Goal: Find specific page/section: Find specific page/section

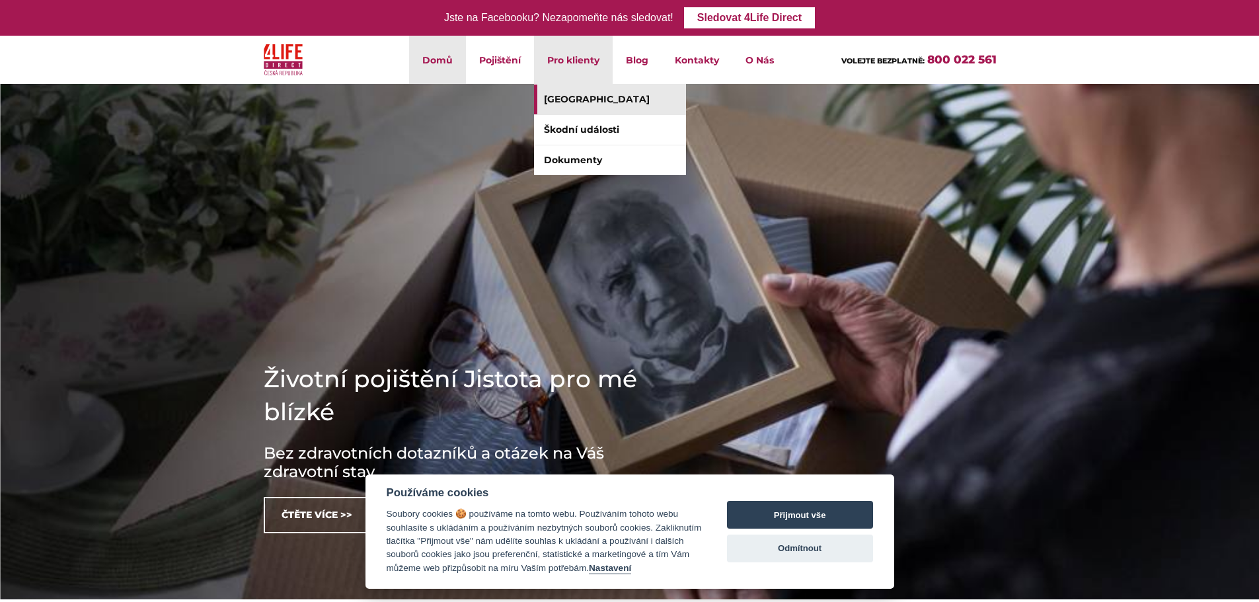
click at [571, 93] on link "[GEOGRAPHIC_DATA]" at bounding box center [610, 100] width 152 height 30
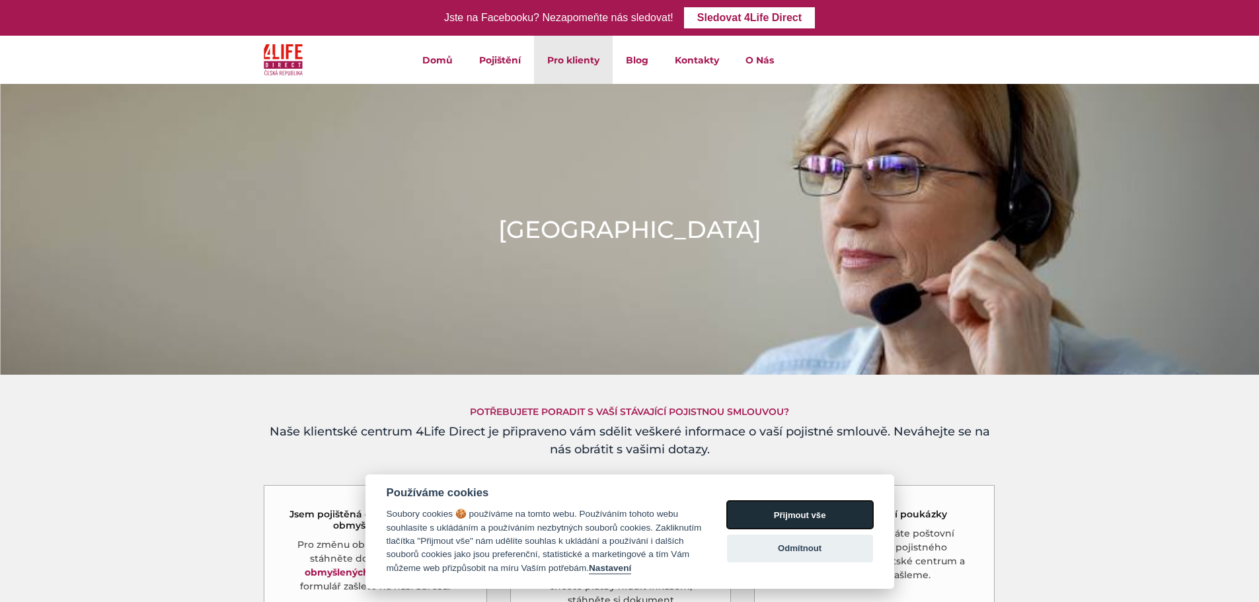
click at [820, 515] on button "Přijmout vše" at bounding box center [800, 515] width 146 height 28
checkbox input "true"
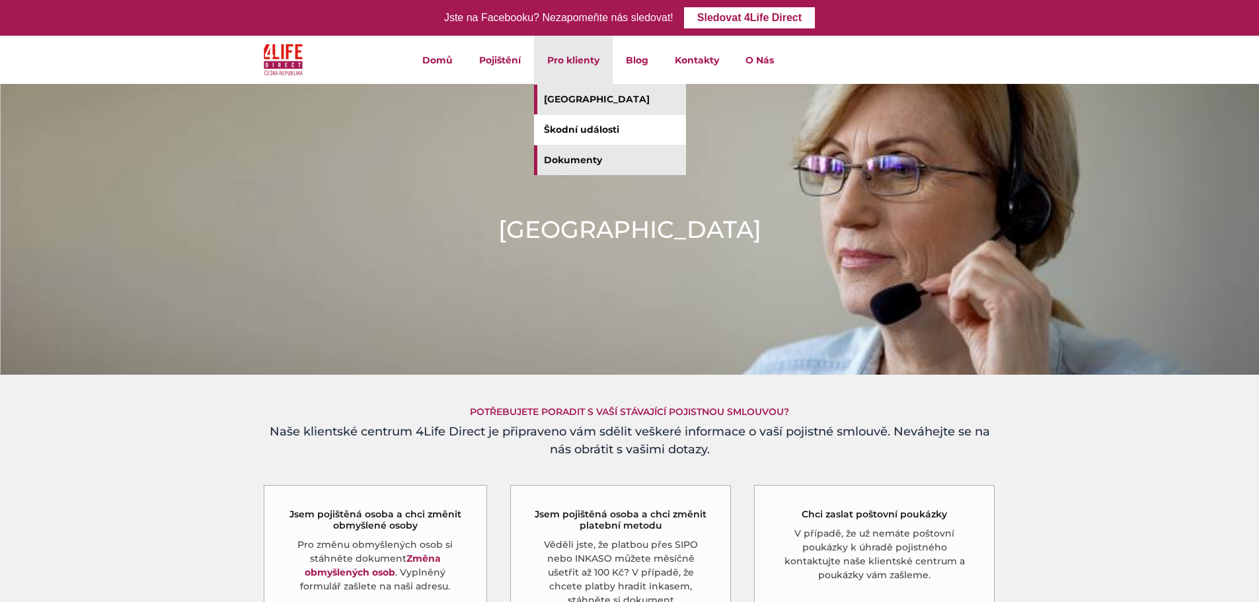
click at [595, 163] on link "Dokumenty" at bounding box center [610, 160] width 152 height 30
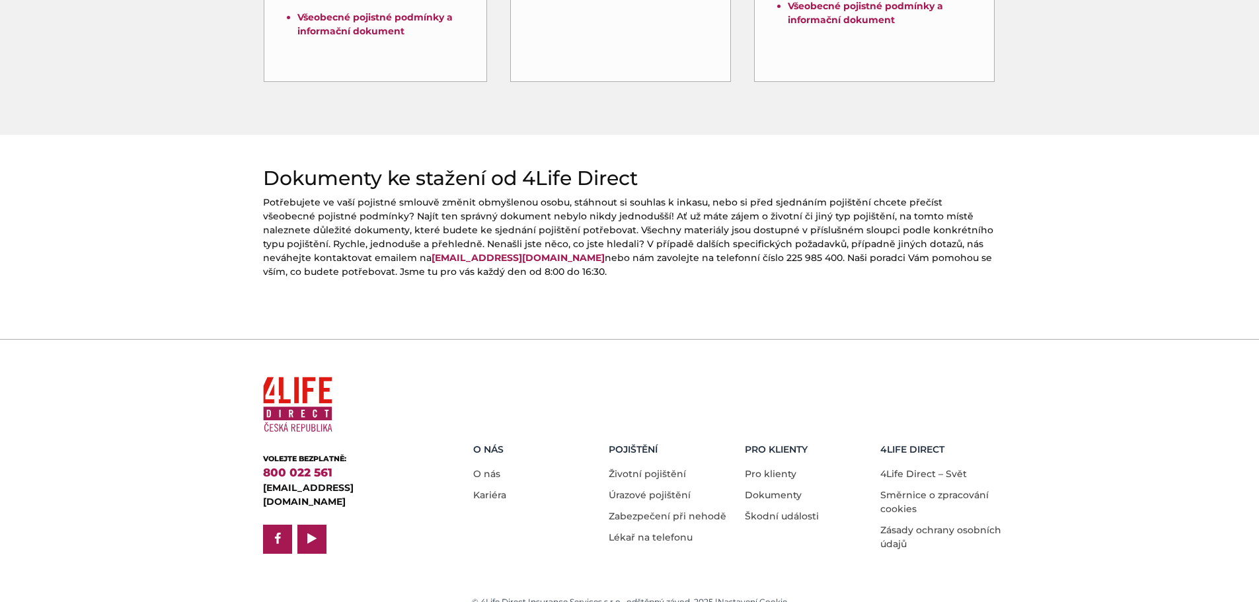
scroll to position [539, 0]
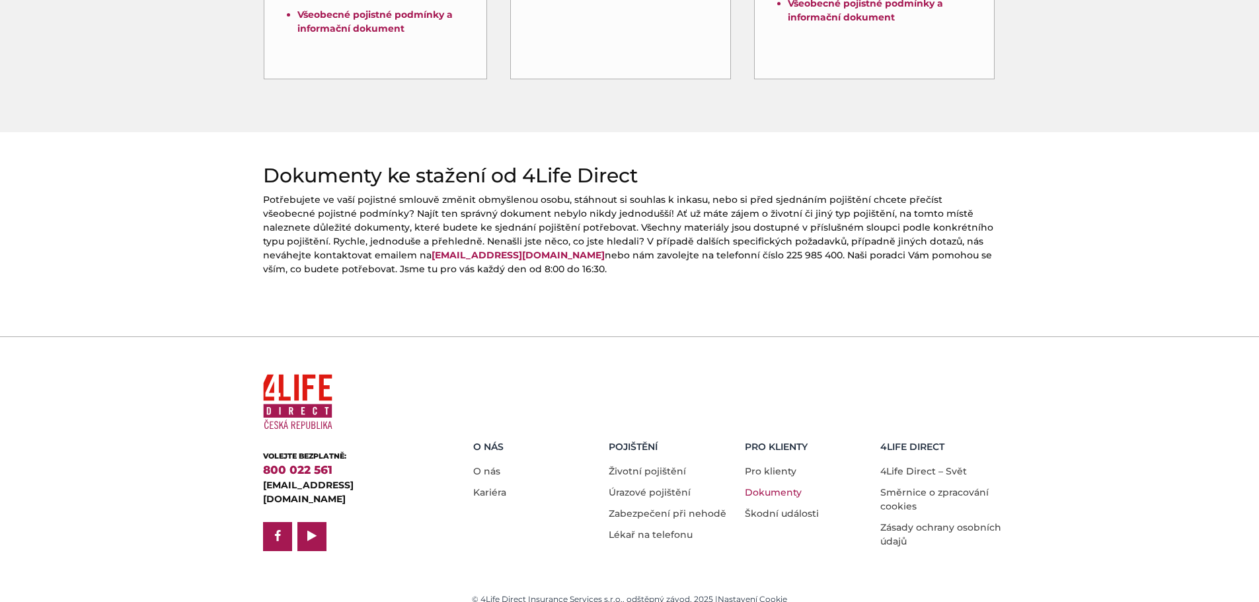
click at [767, 486] on link "Dokumenty" at bounding box center [773, 492] width 57 height 12
